Goal: Navigation & Orientation: Go to known website

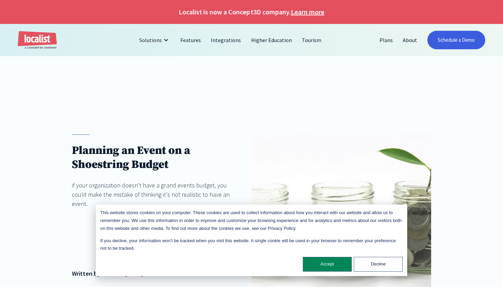
click at [45, 34] on img "home" at bounding box center [37, 40] width 39 height 18
